Goal: Information Seeking & Learning: Learn about a topic

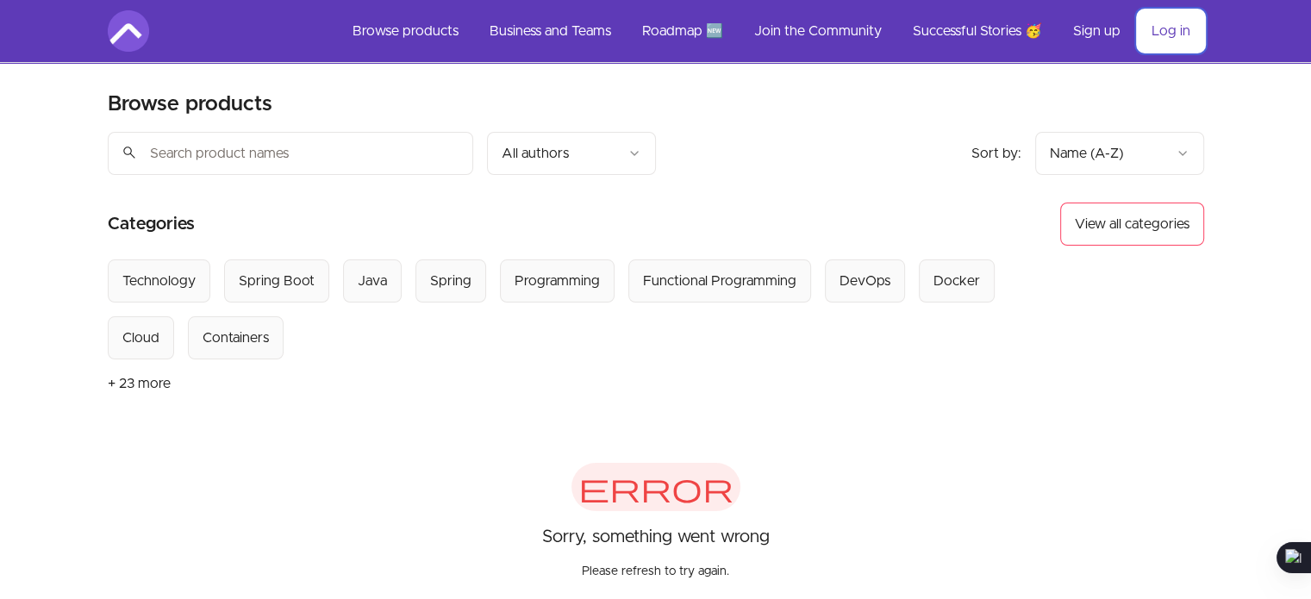
click at [1168, 38] on link "Log in" at bounding box center [1170, 30] width 66 height 41
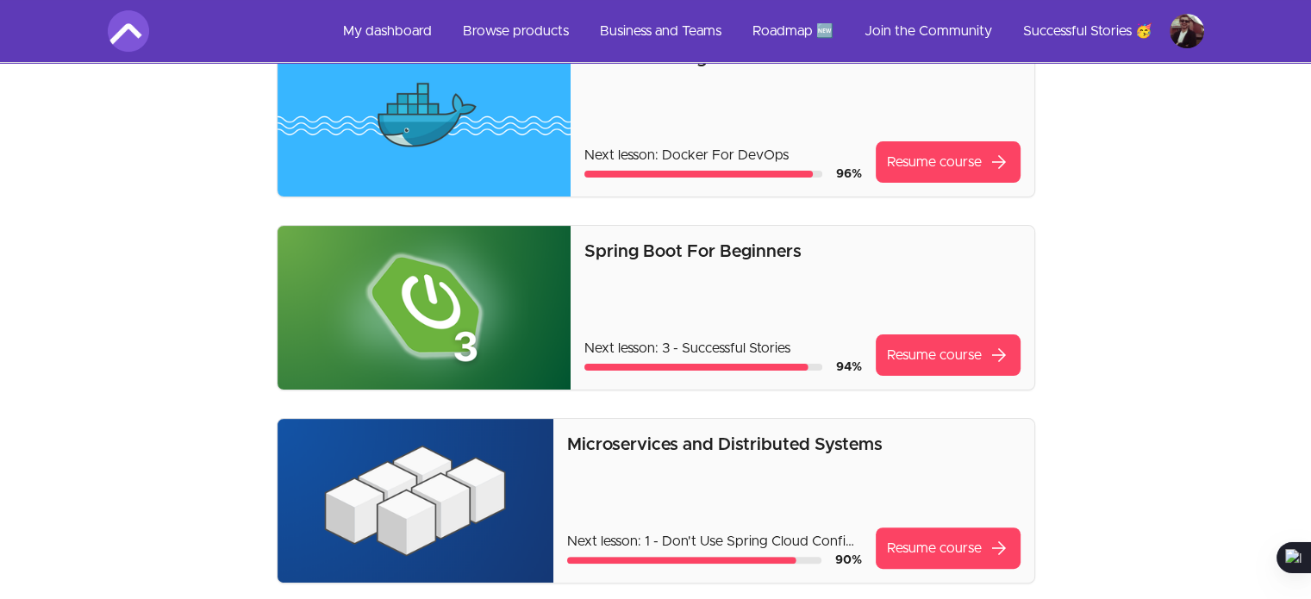
scroll to position [455, 0]
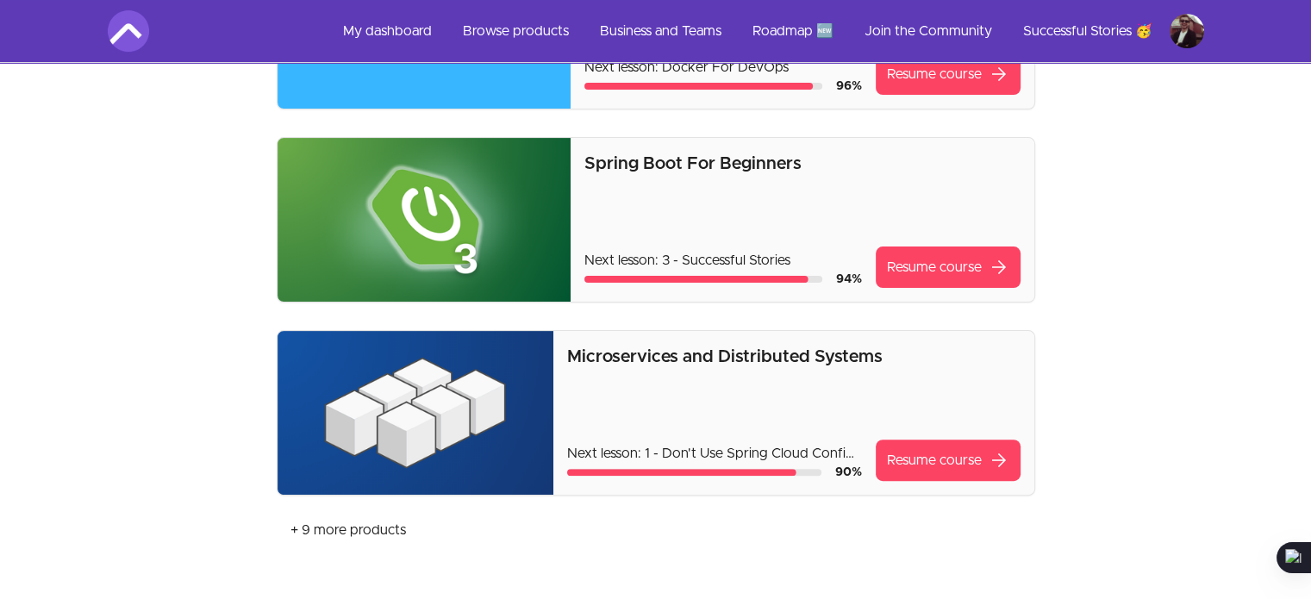
click at [769, 383] on div "Microservices and Distributed Systems Next lesson: 1 - Don't Use Spring Cloud C…" at bounding box center [793, 413] width 453 height 136
click at [948, 456] on link "Resume course arrow_forward" at bounding box center [948, 459] width 145 height 41
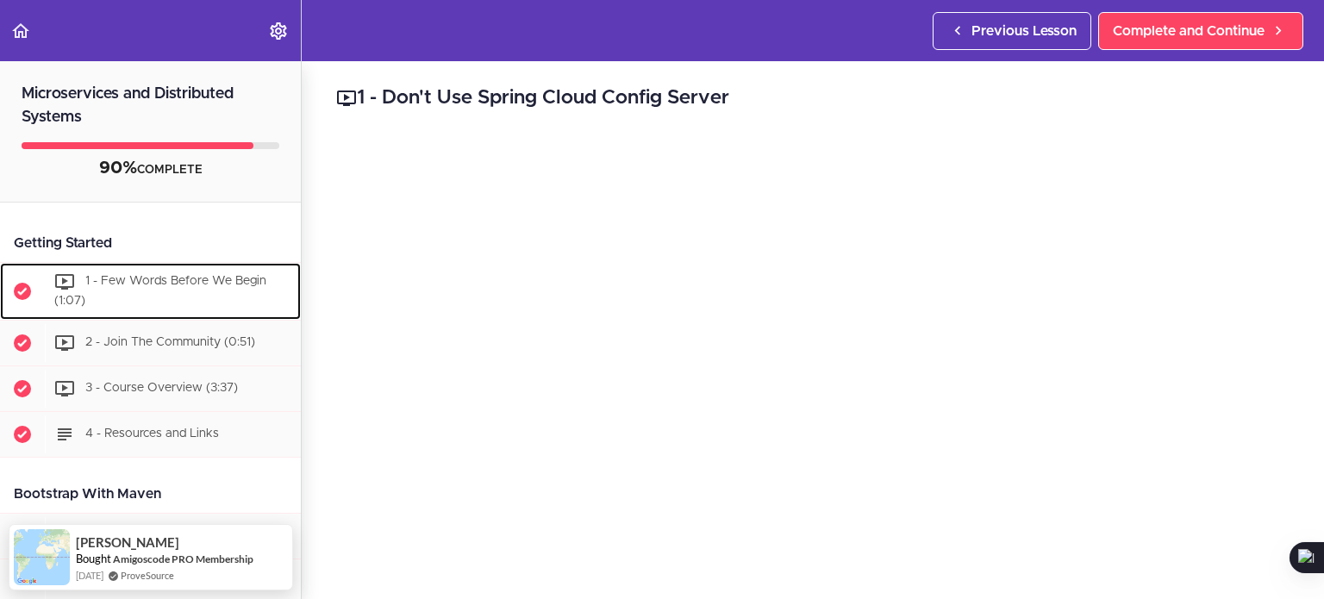
click at [184, 294] on div "1 - Few Words Before We Begin (1:07)" at bounding box center [173, 291] width 256 height 57
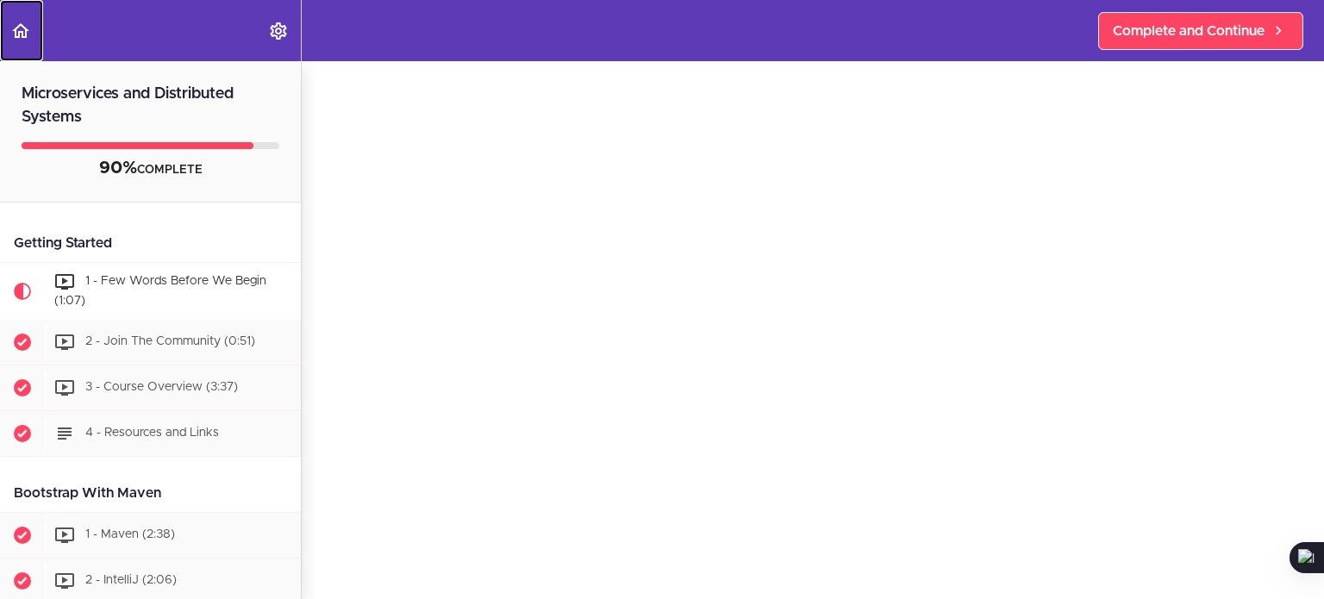
click at [11, 30] on icon "Back to course curriculum" at bounding box center [20, 31] width 21 height 21
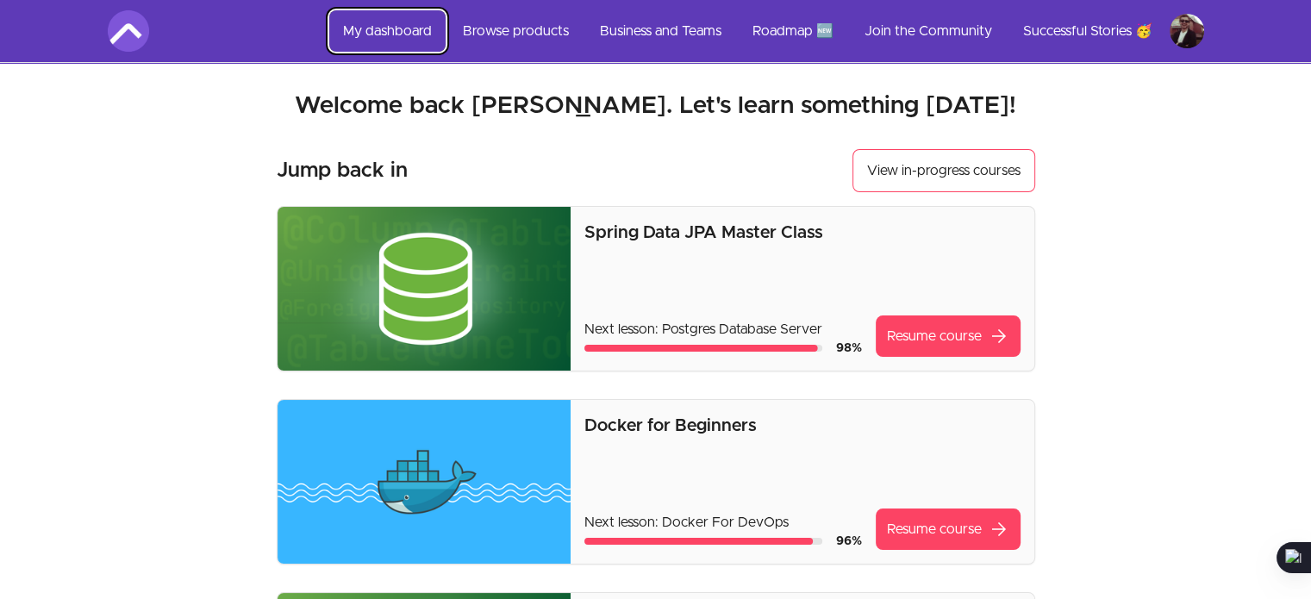
click at [396, 35] on link "My dashboard" at bounding box center [387, 30] width 116 height 41
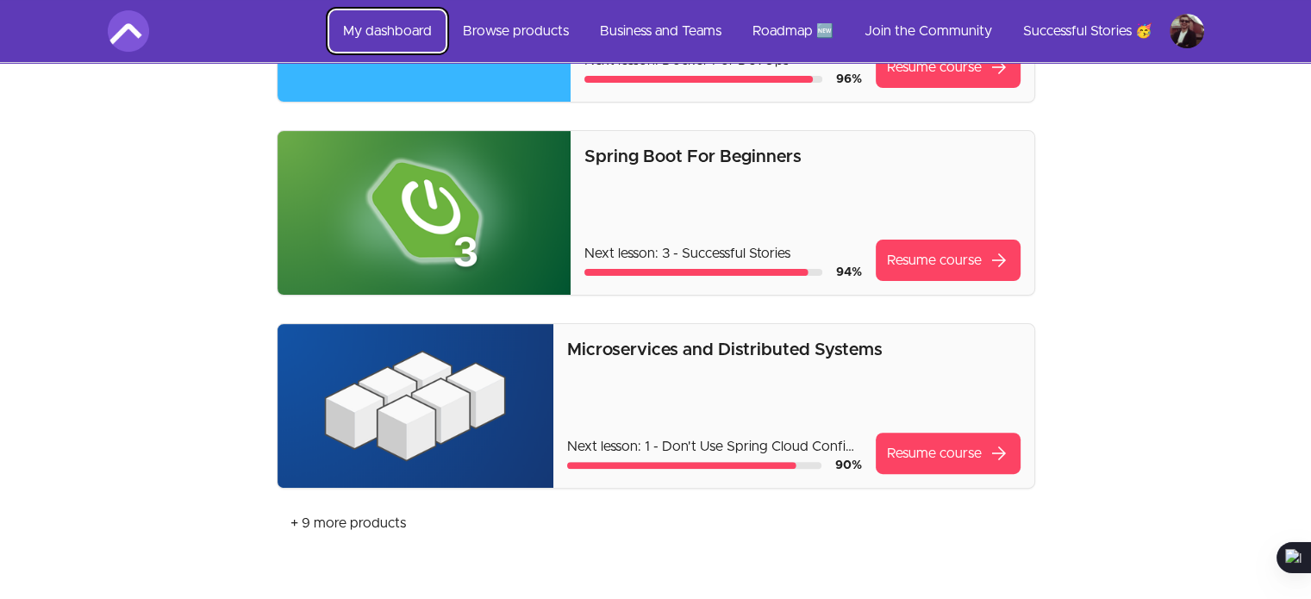
scroll to position [517, 0]
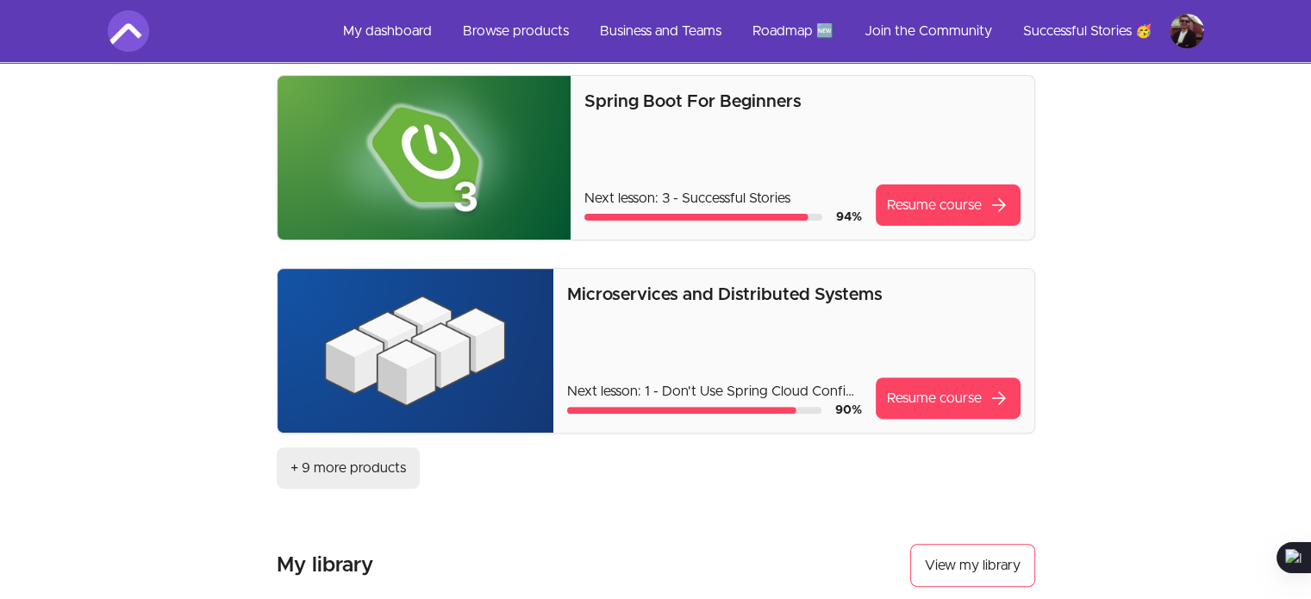
click at [308, 458] on link "+ 9 more products" at bounding box center [348, 467] width 143 height 41
